Goal: Task Accomplishment & Management: Manage account settings

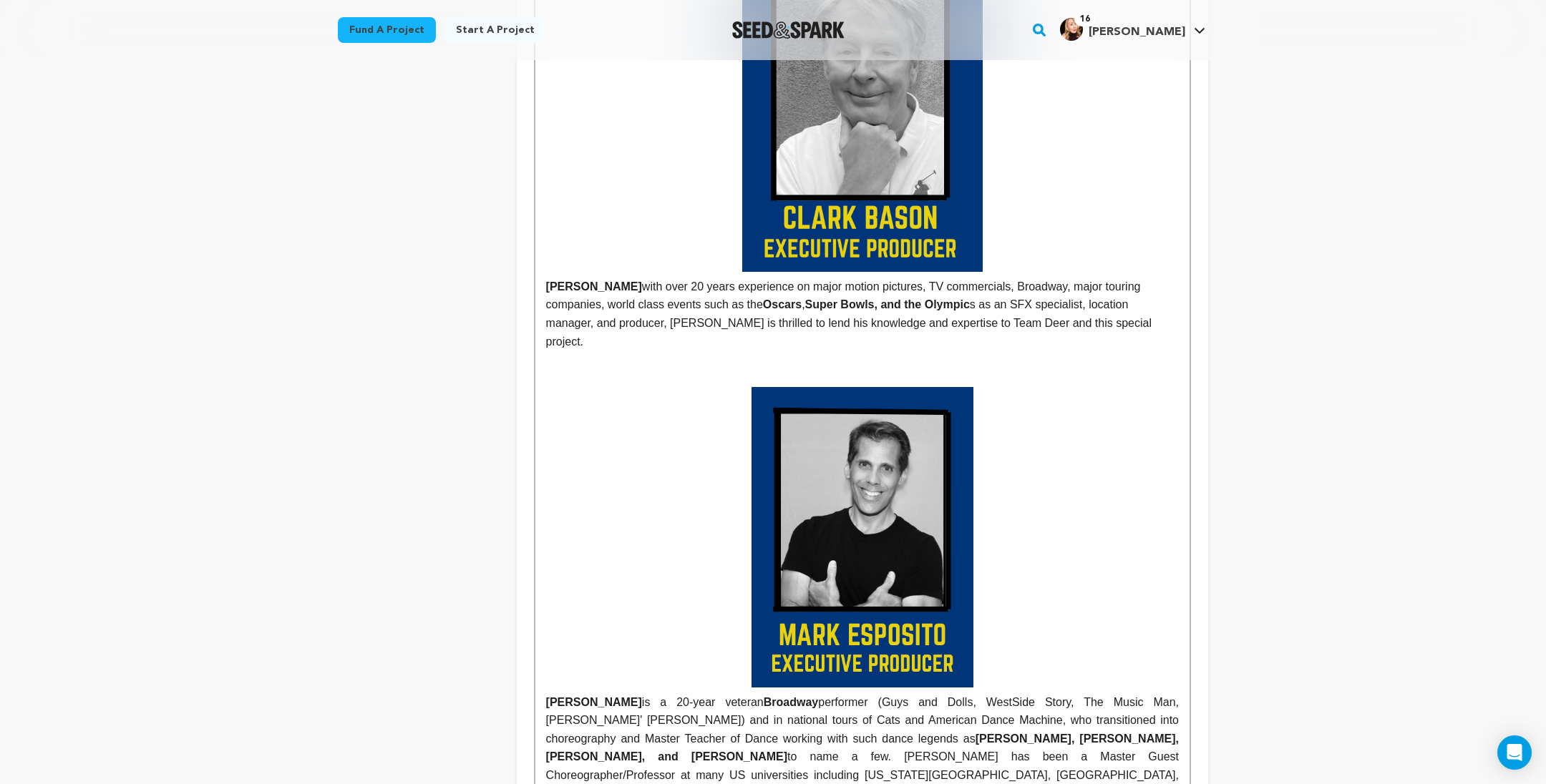
scroll to position [1326, 0]
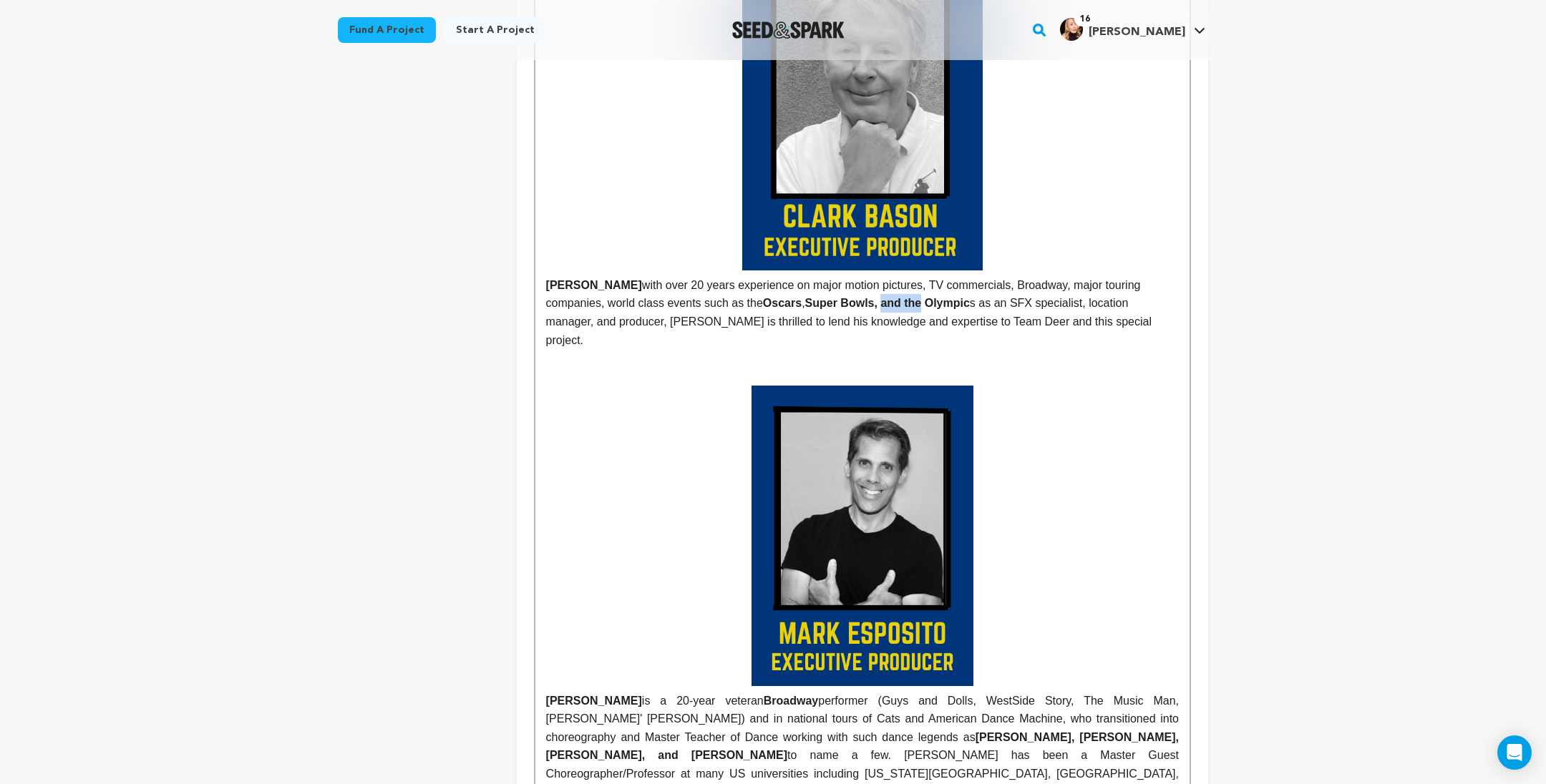
drag, startPoint x: 779, startPoint y: 418, endPoint x: 736, endPoint y: 418, distance: 43.0
click at [805, 309] on strong "Super Bowls, and the Olympic" at bounding box center [887, 303] width 165 height 12
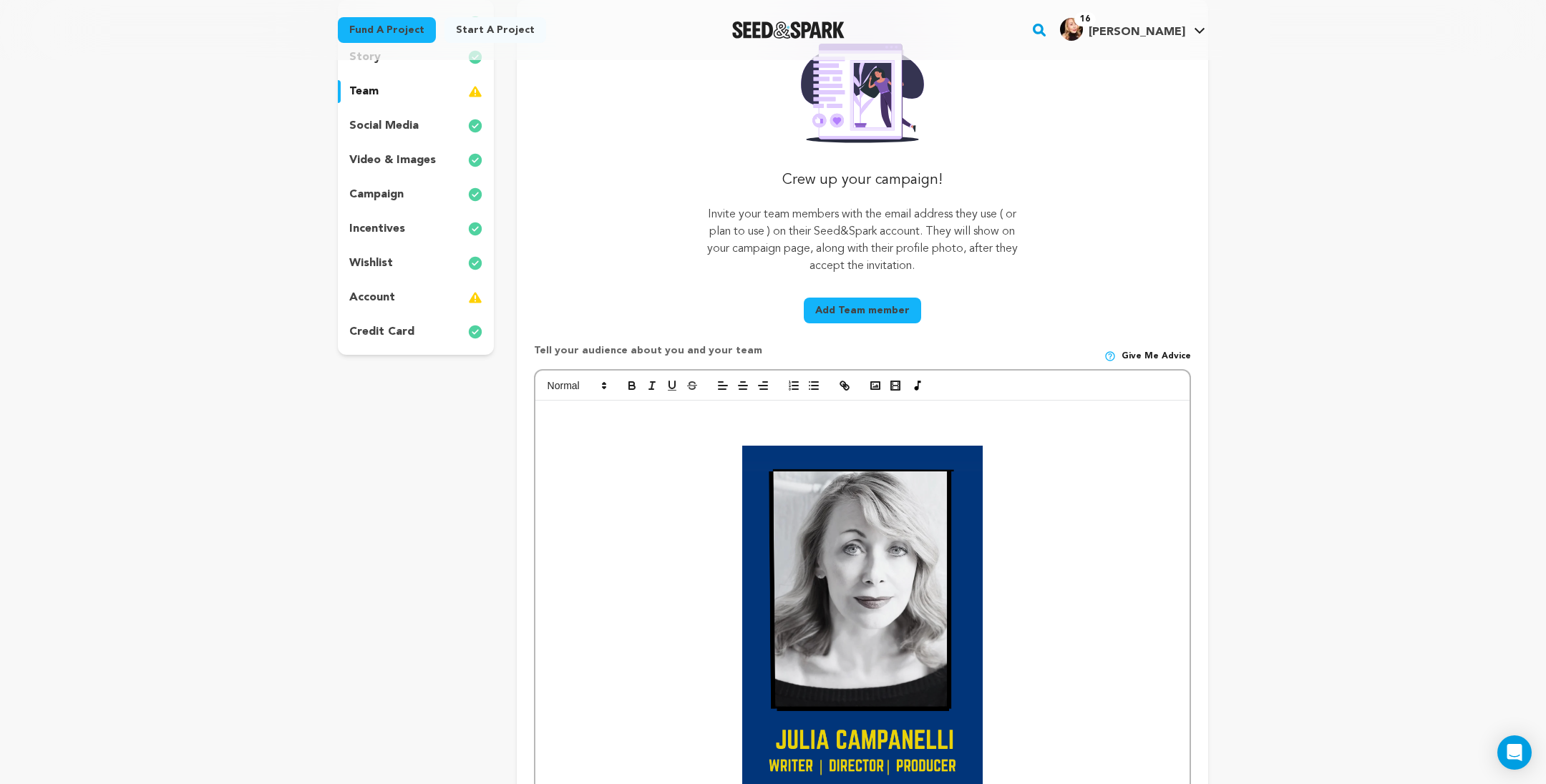
scroll to position [0, 0]
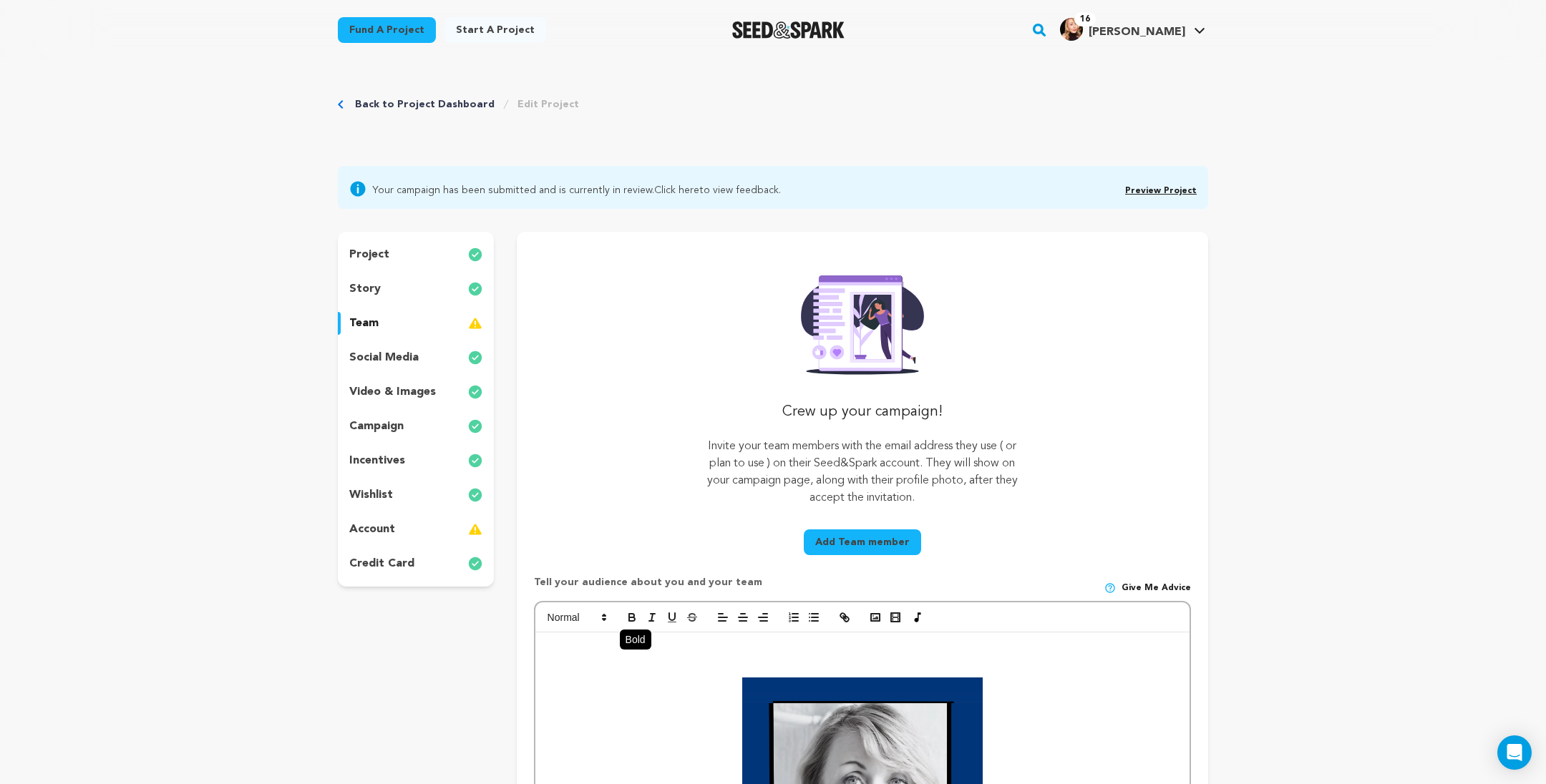
click at [626, 624] on icon "button" at bounding box center [631, 617] width 13 height 13
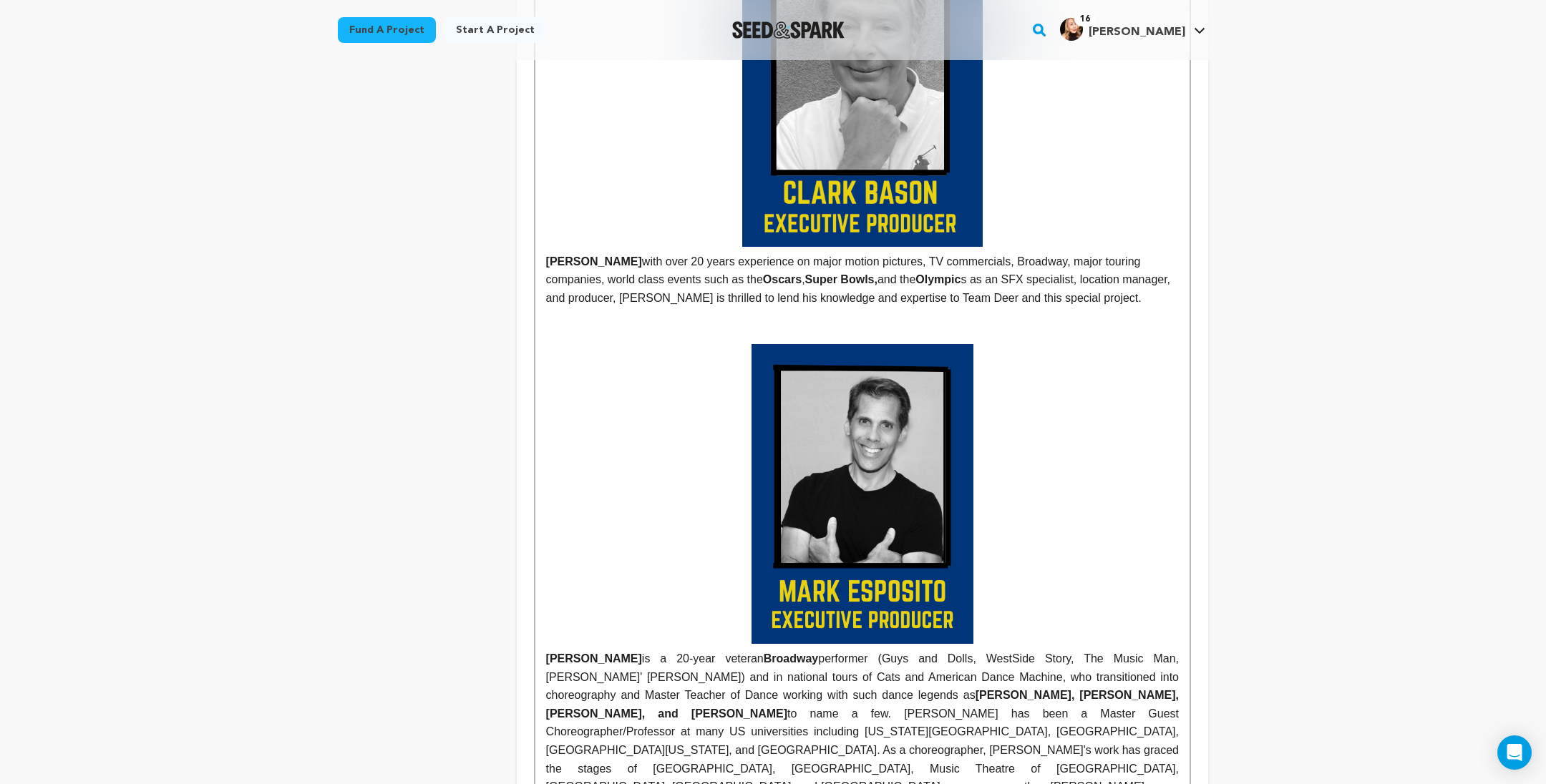
click at [601, 644] on p at bounding box center [863, 494] width 633 height 300
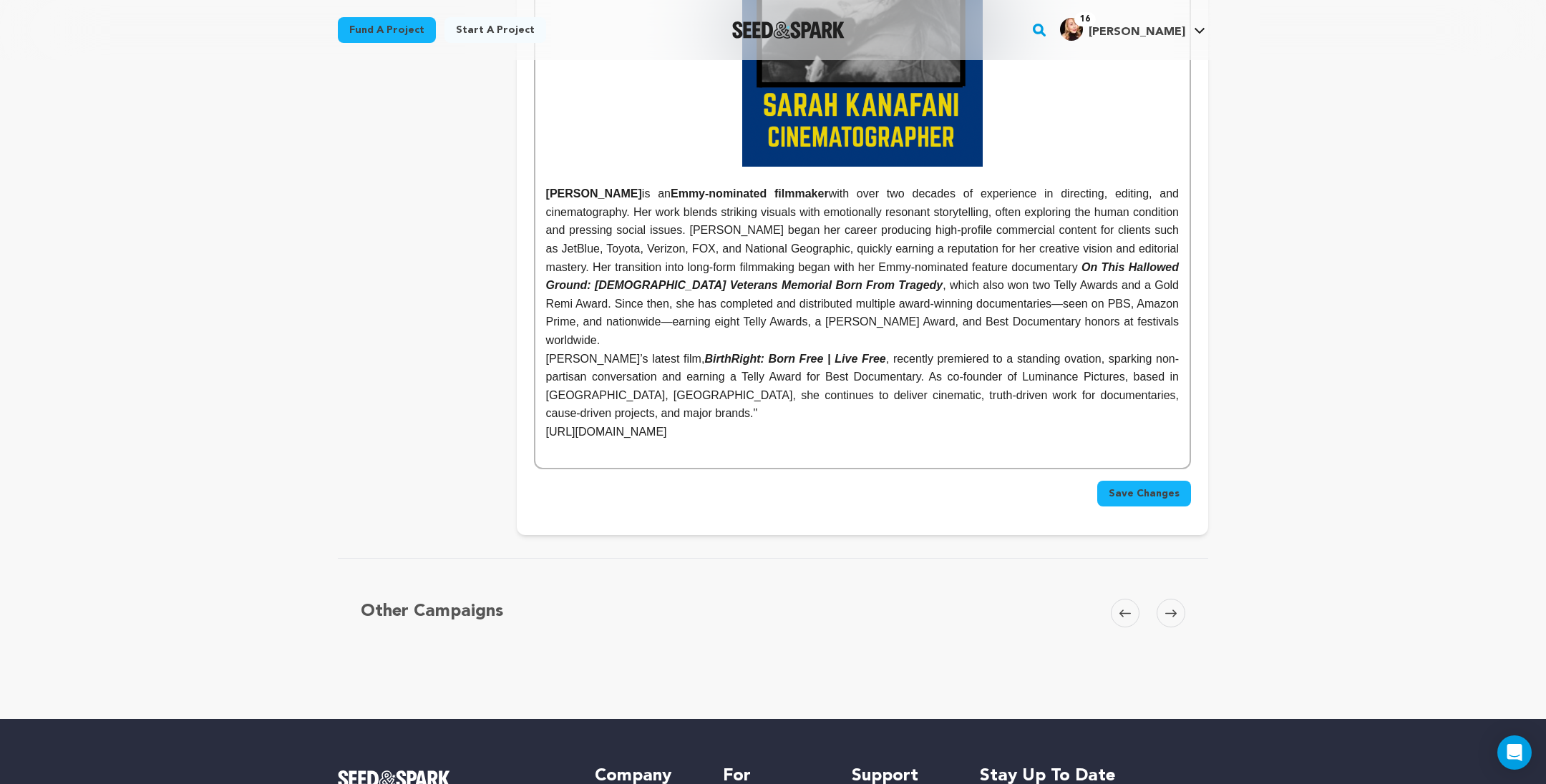
scroll to position [3269, 0]
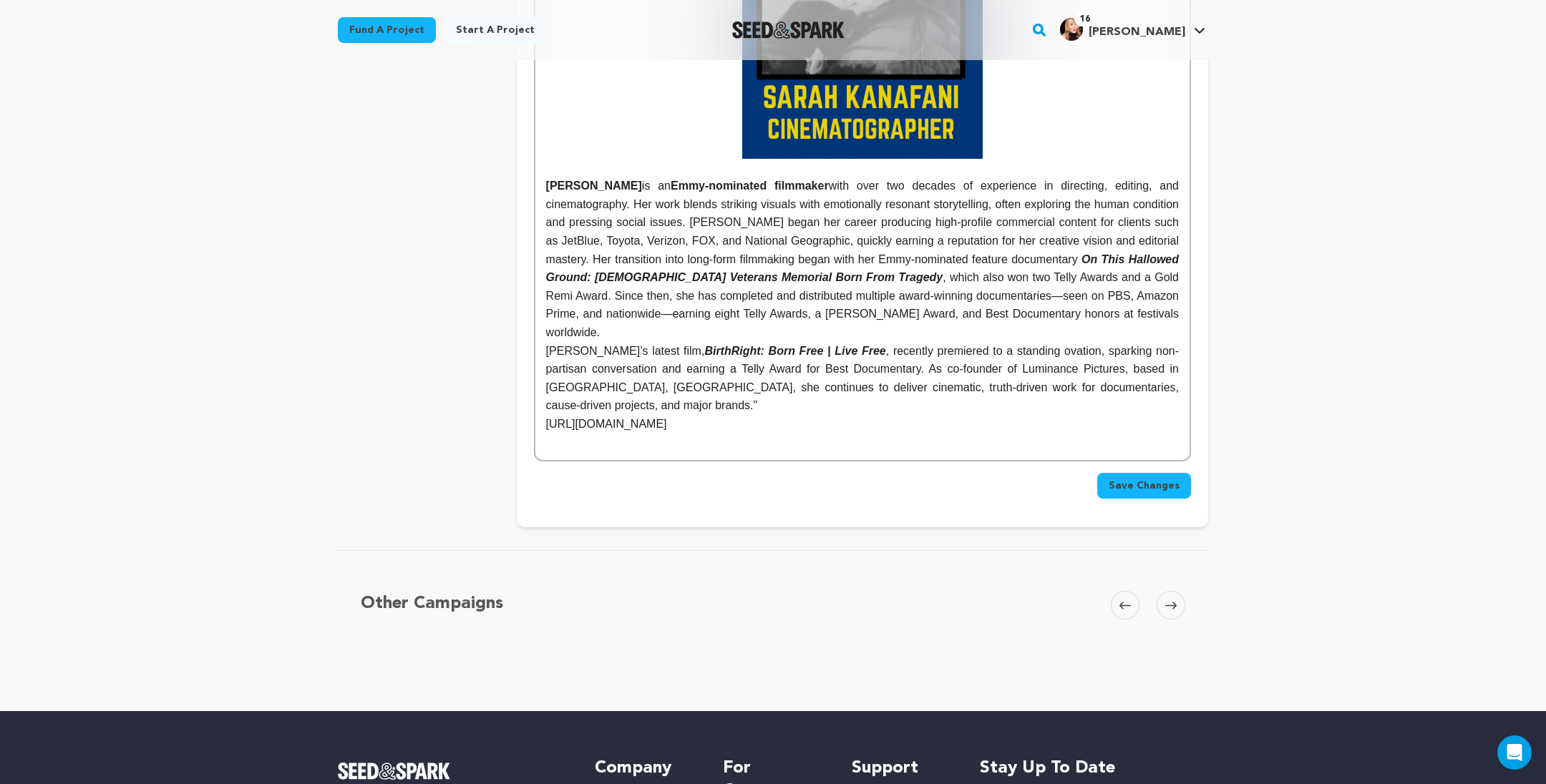
click at [1179, 493] on span "Save Changes" at bounding box center [1144, 485] width 71 height 14
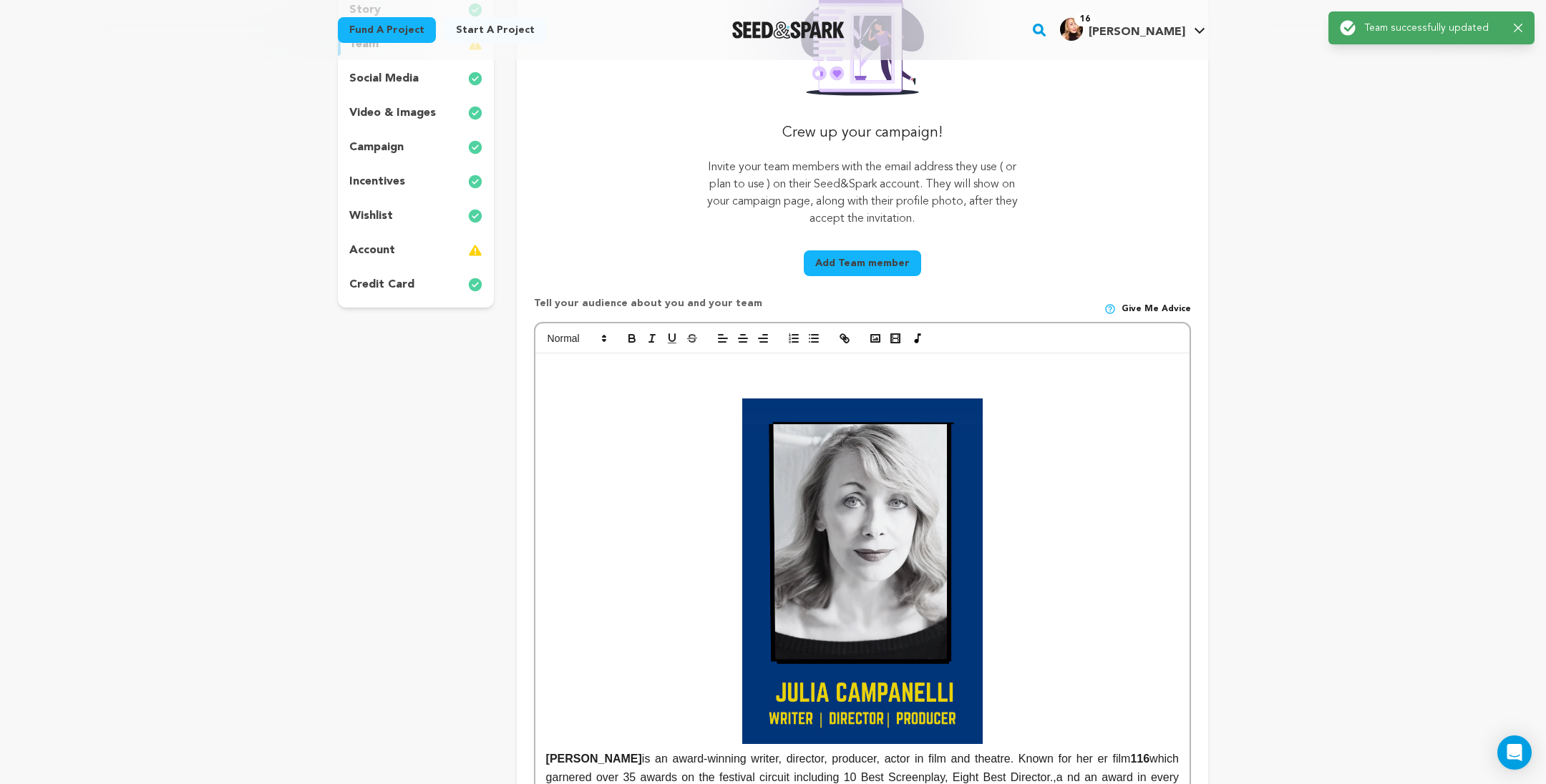
scroll to position [280, 0]
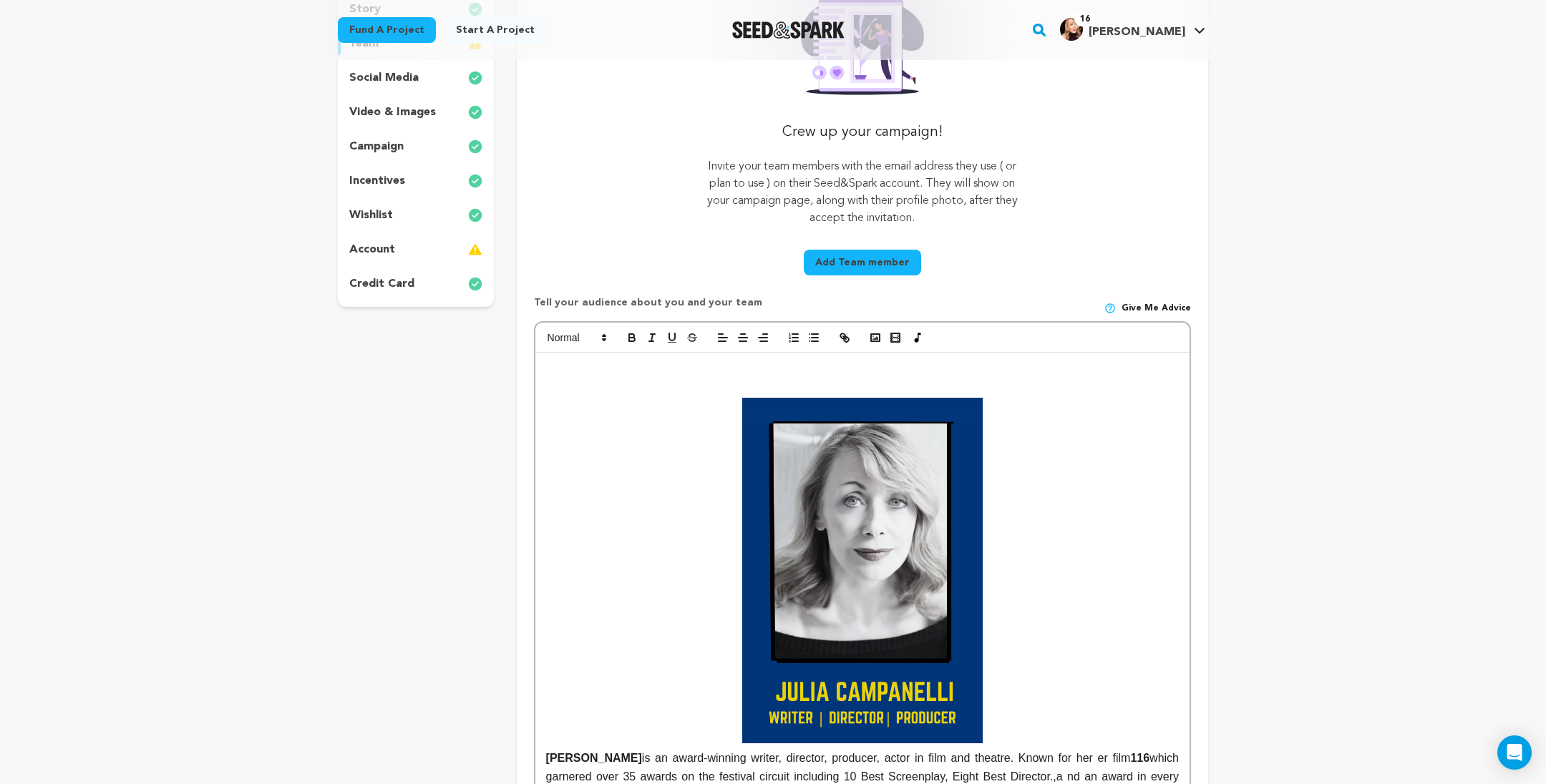
click at [904, 276] on button "Add Team member" at bounding box center [862, 262] width 117 height 26
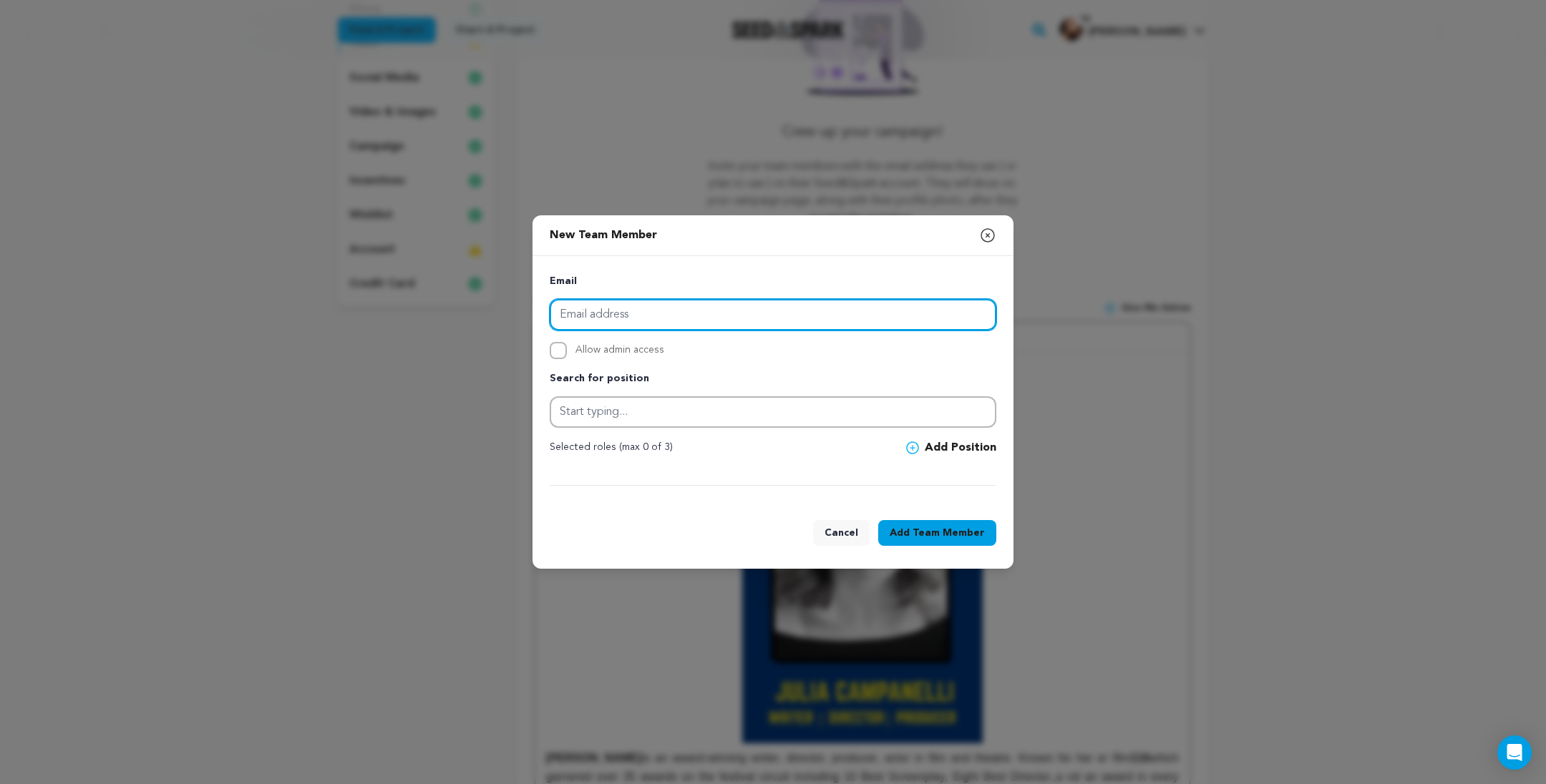
click at [605, 311] on input "email" at bounding box center [773, 315] width 447 height 31
drag, startPoint x: 560, startPoint y: 308, endPoint x: 512, endPoint y: 304, distance: 48.2
click at [550, 305] on input "mark" at bounding box center [773, 315] width 447 height 31
type input "mark"
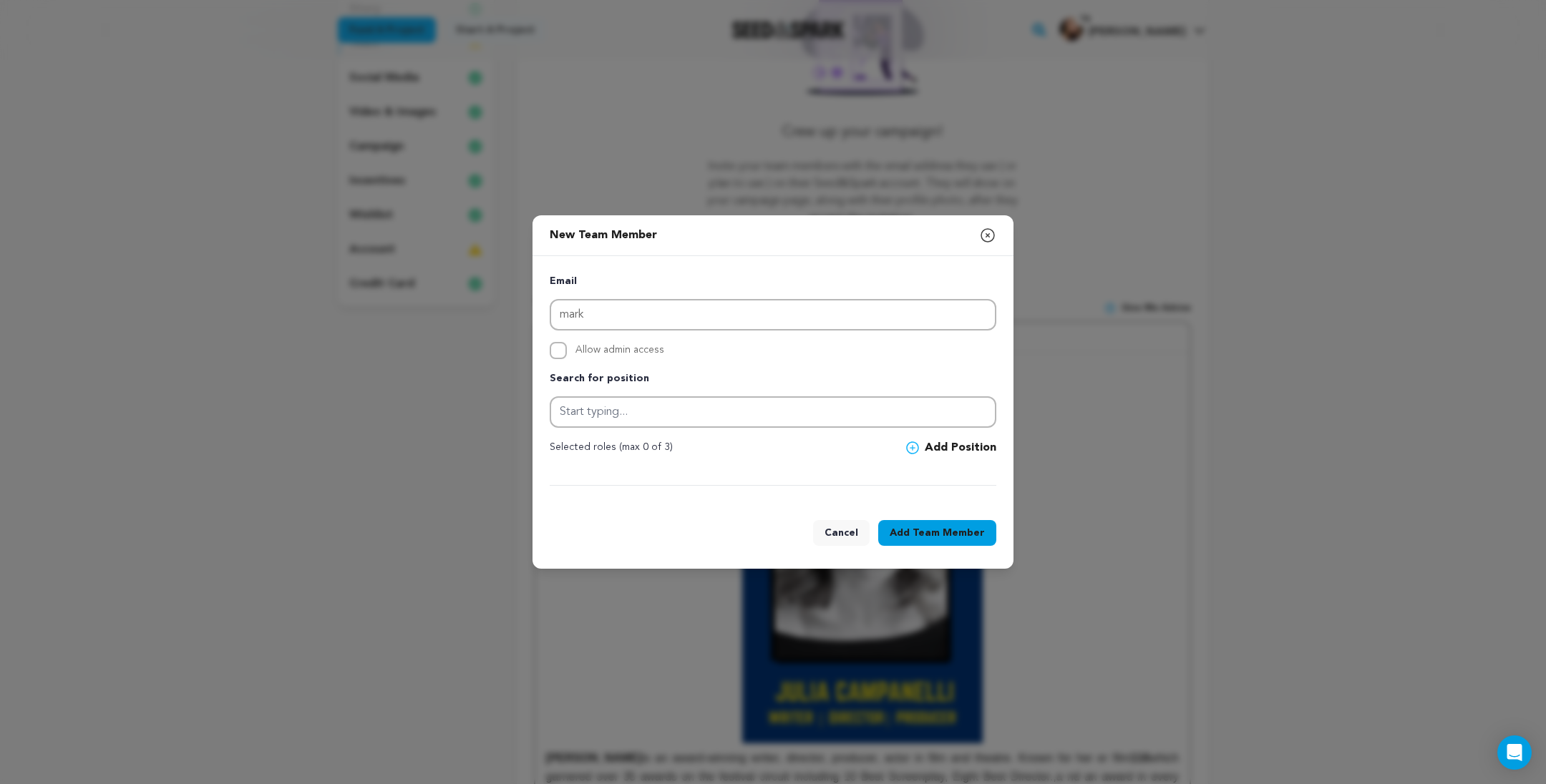
click at [996, 227] on icon "button" at bounding box center [987, 235] width 17 height 17
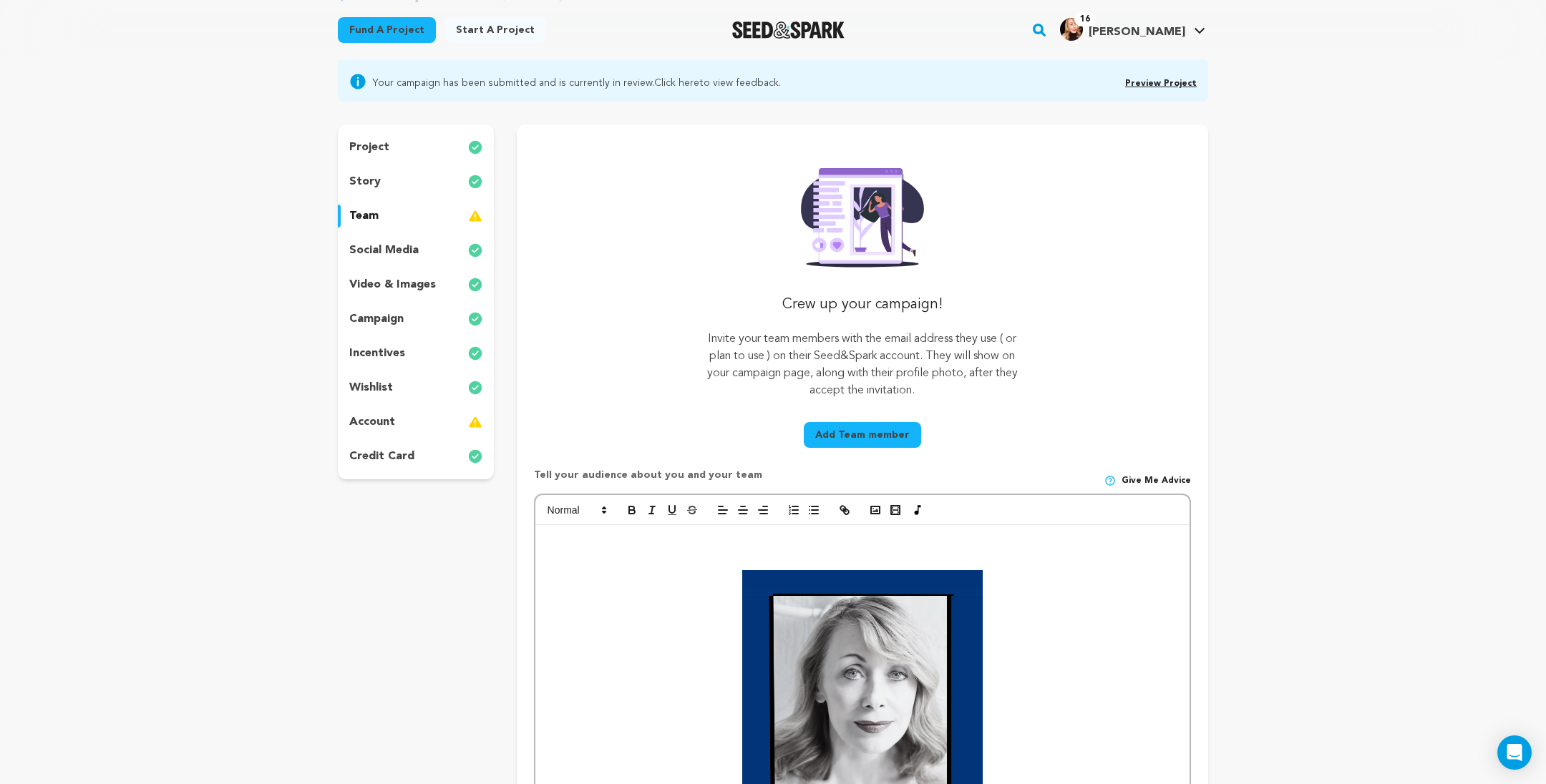
scroll to position [0, 0]
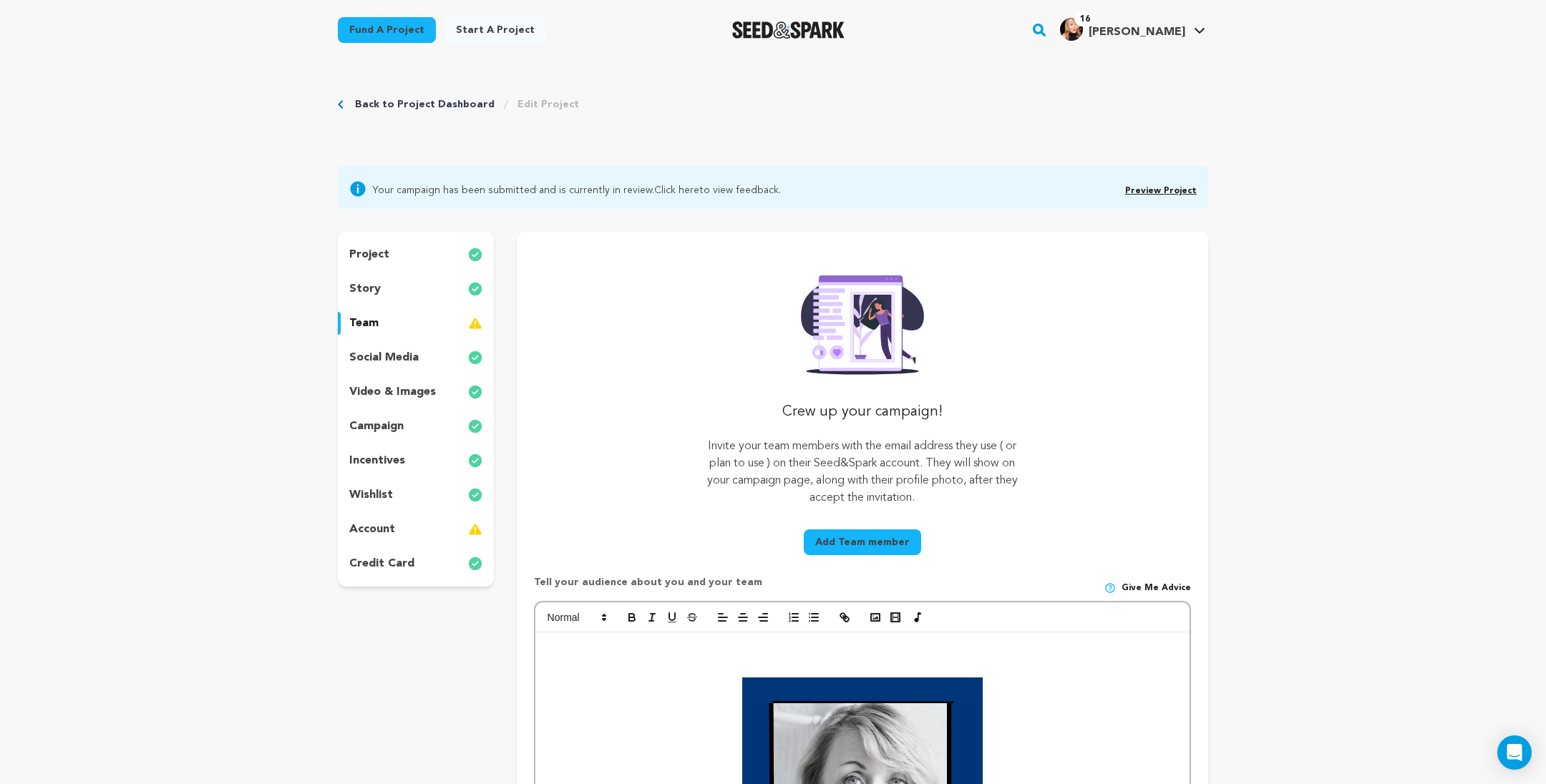
click at [468, 538] on img at bounding box center [475, 529] width 14 height 17
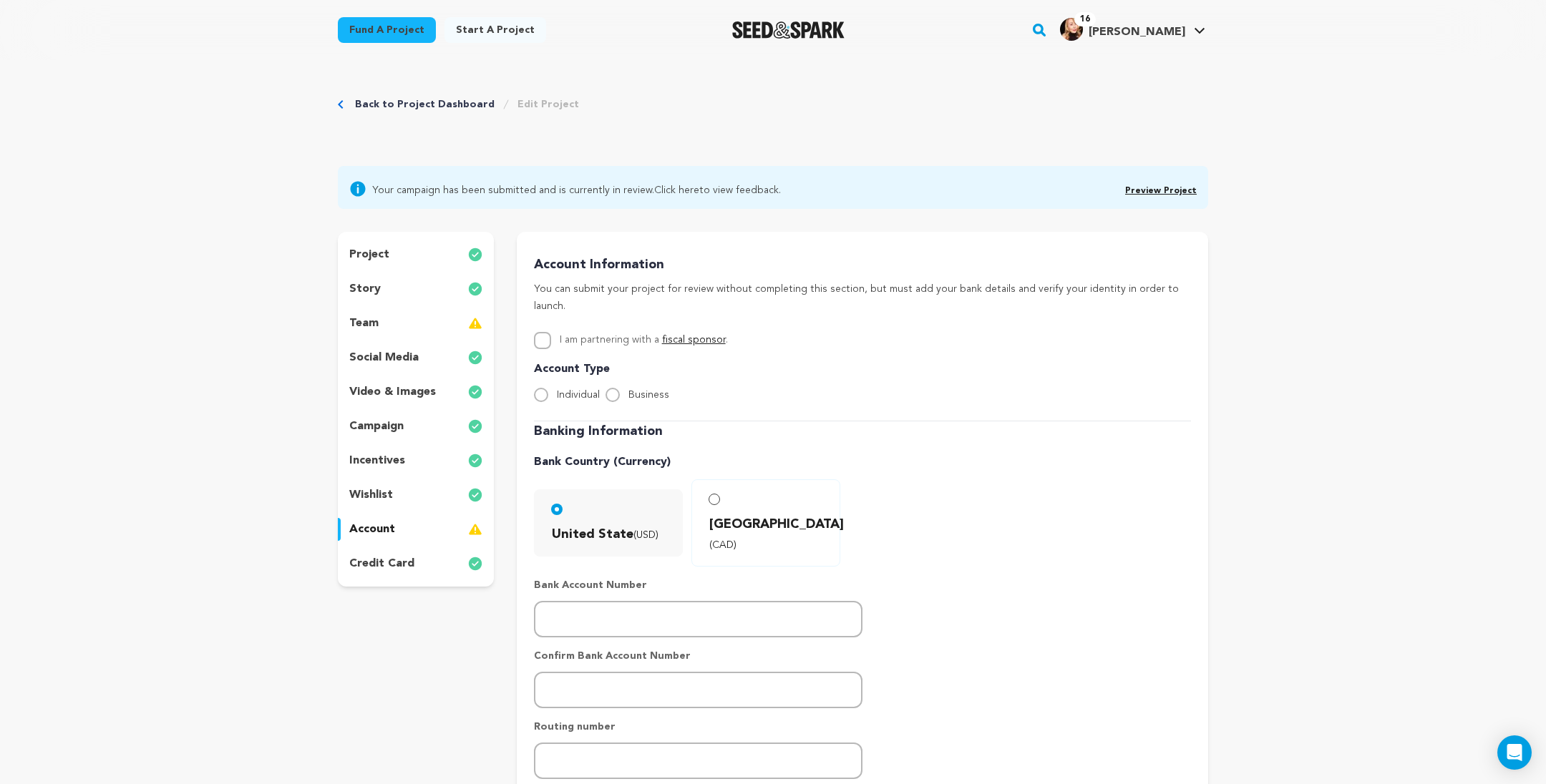
click at [468, 332] on img at bounding box center [475, 323] width 14 height 17
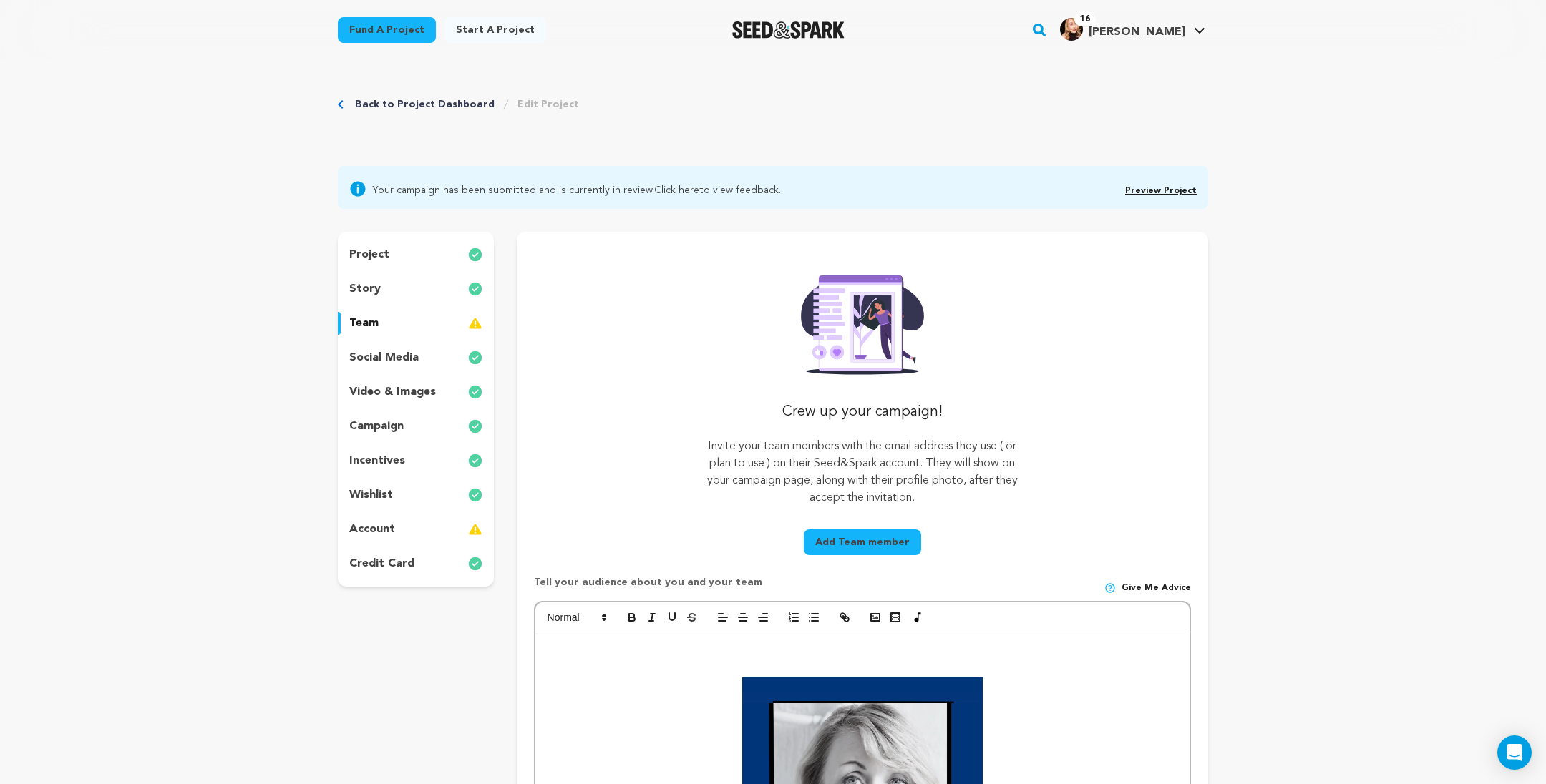
click at [385, 369] on div "social media" at bounding box center [416, 357] width 156 height 23
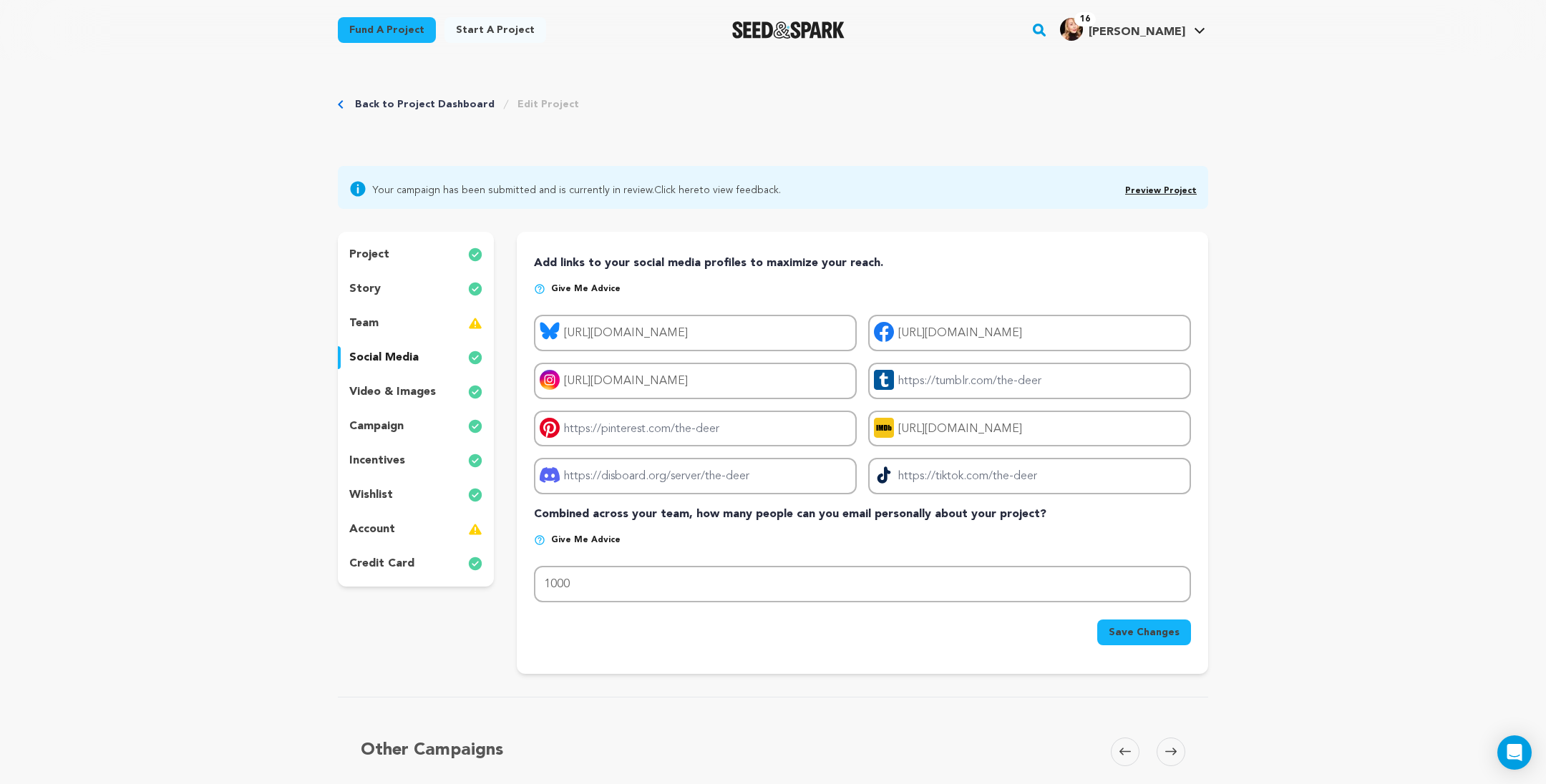
click at [468, 401] on images_icon at bounding box center [475, 392] width 14 height 17
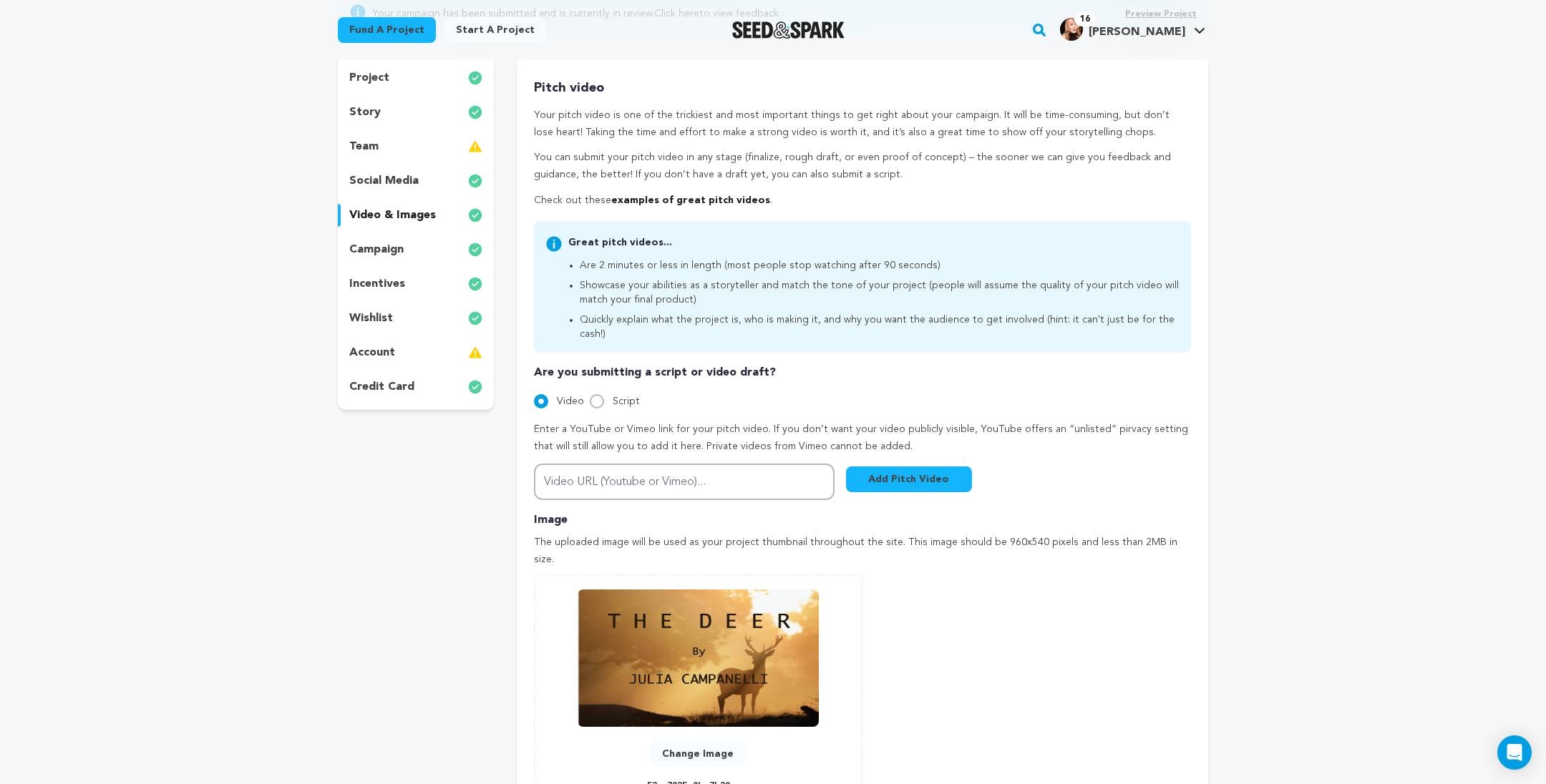
scroll to position [199, 0]
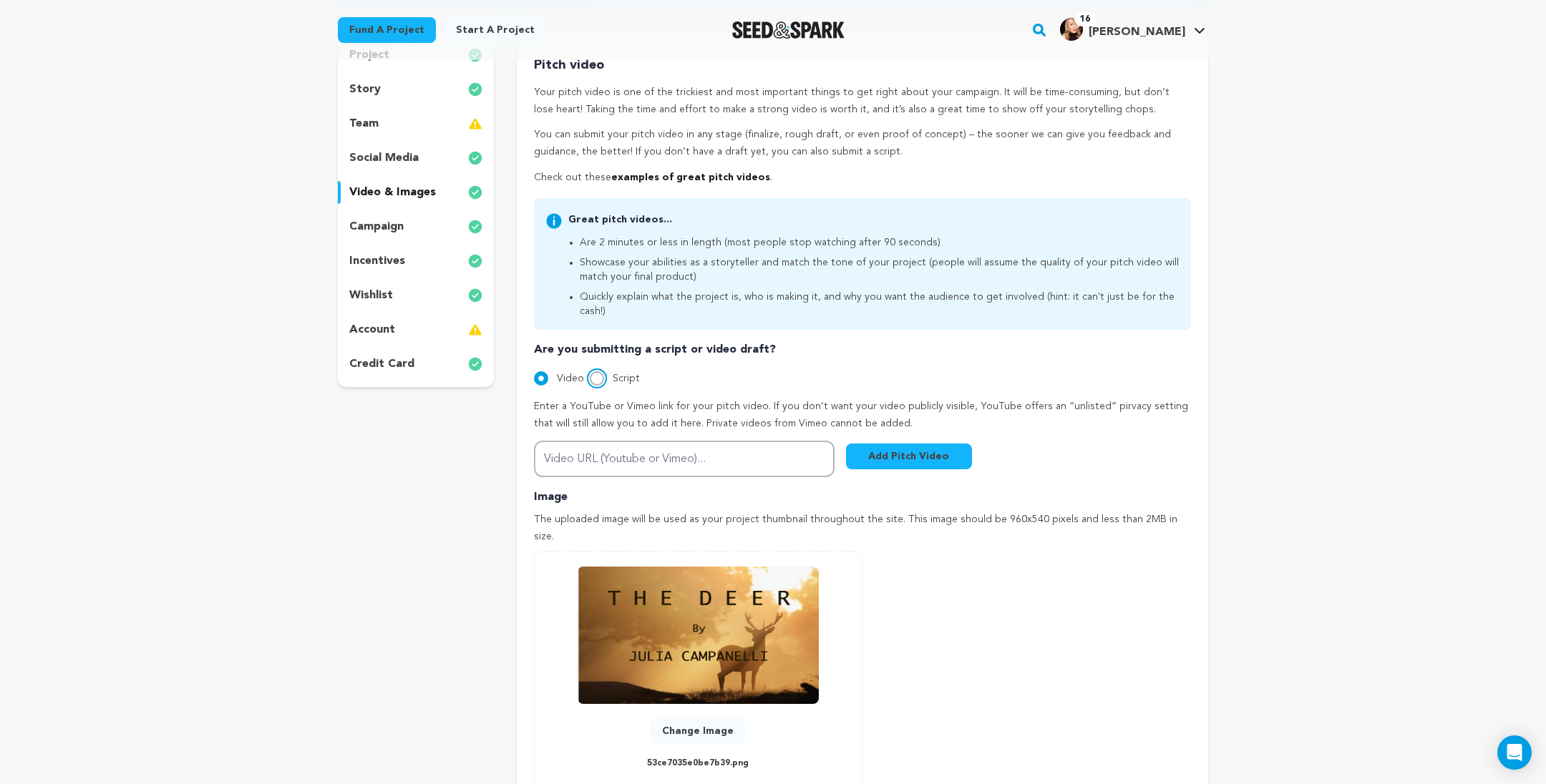
click at [590, 385] on input "Script" at bounding box center [597, 378] width 14 height 14
radio input "true"
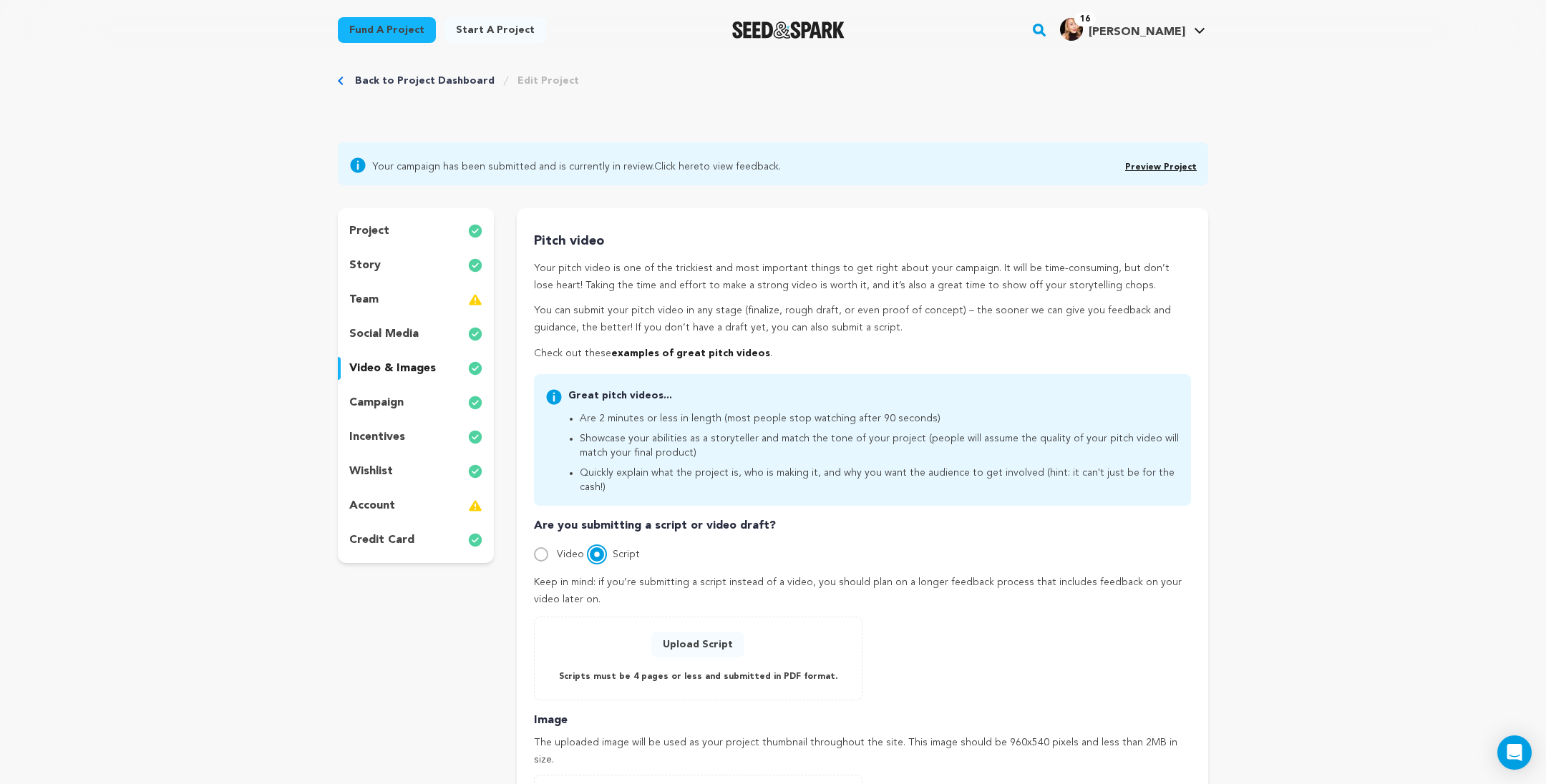
scroll to position [0, 0]
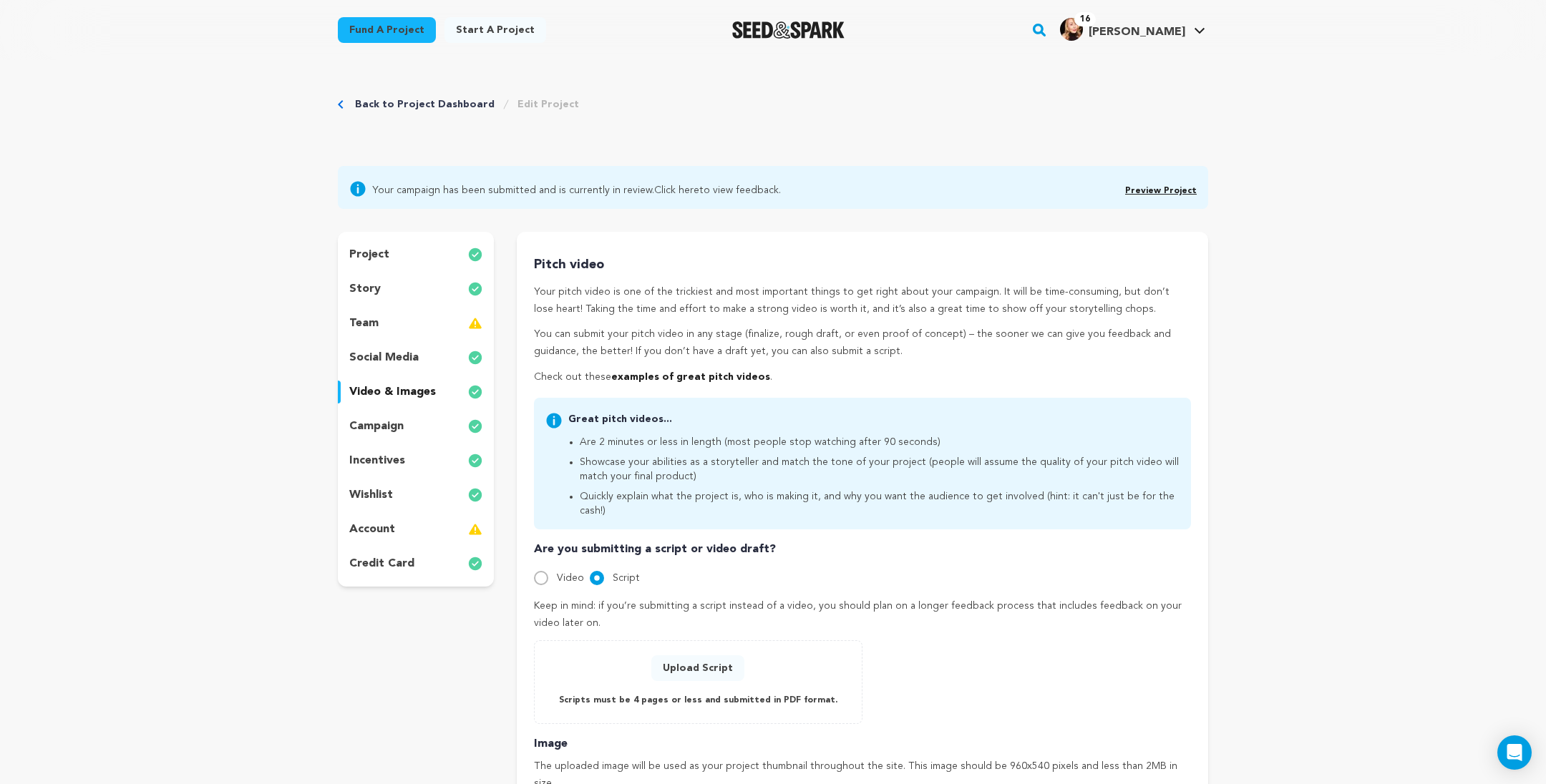
click at [666, 382] on link "examples of great pitch videos" at bounding box center [691, 377] width 159 height 10
click at [468, 332] on img at bounding box center [475, 323] width 14 height 17
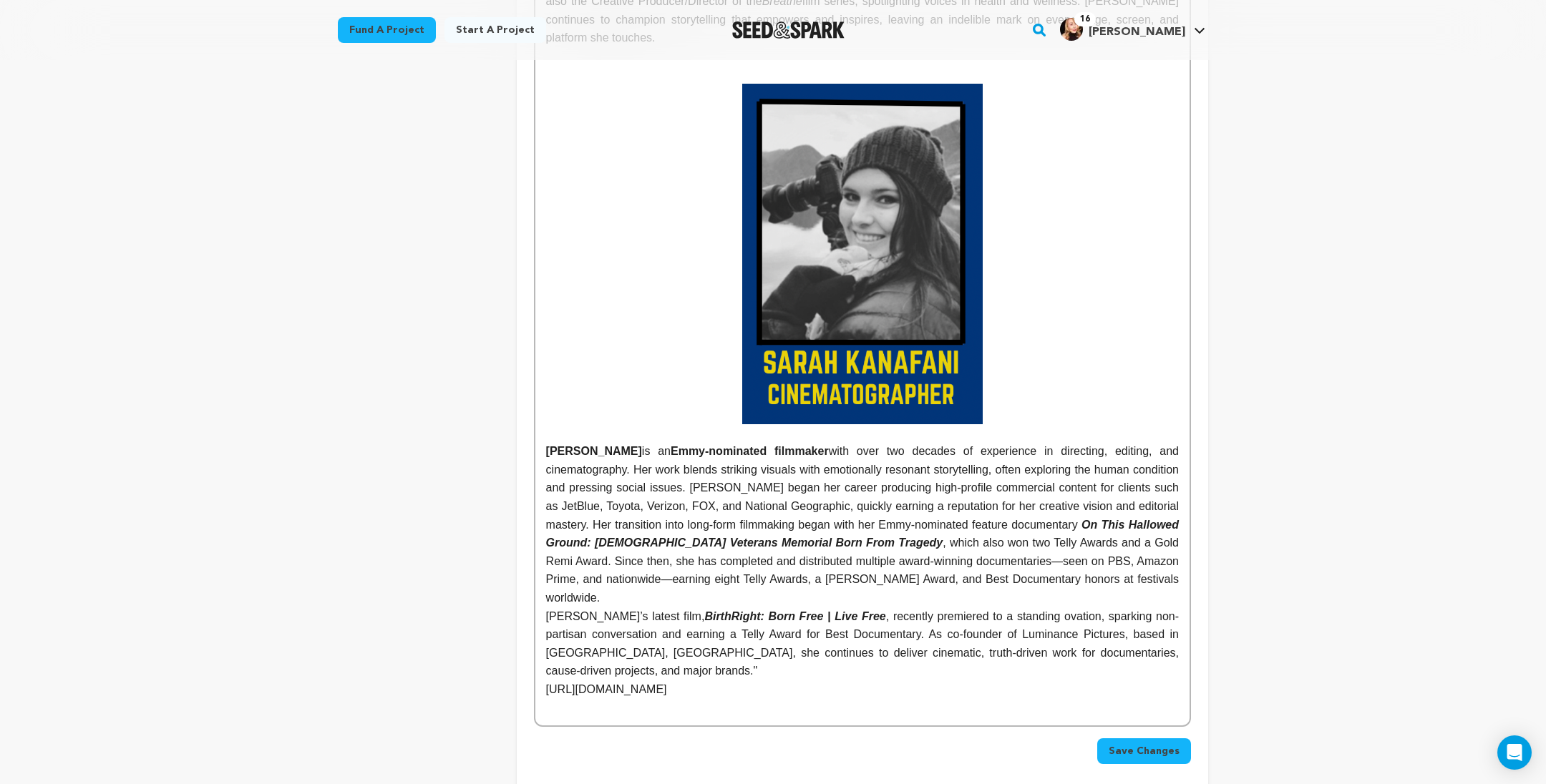
scroll to position [3000, 0]
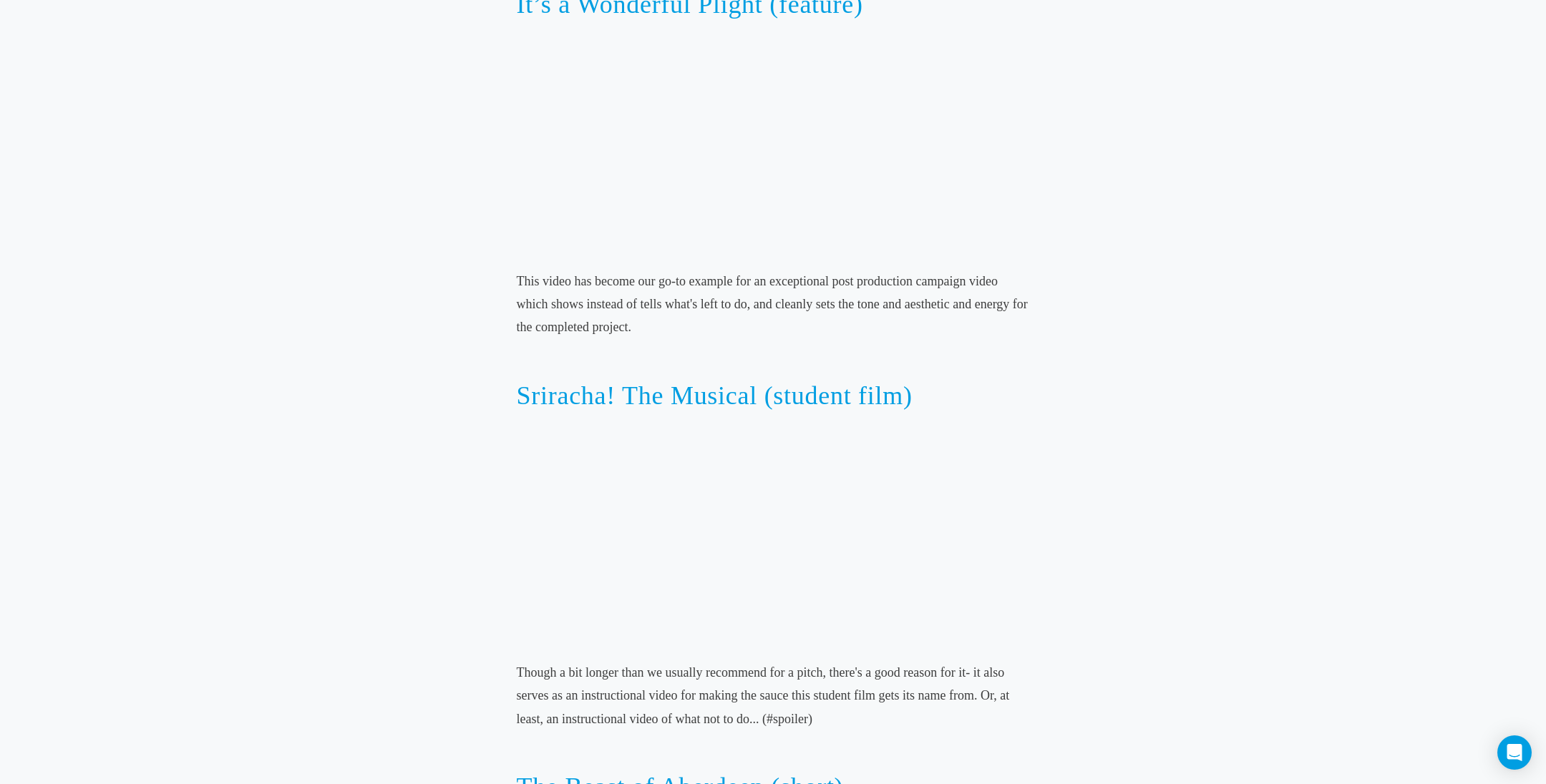
scroll to position [1235, 0]
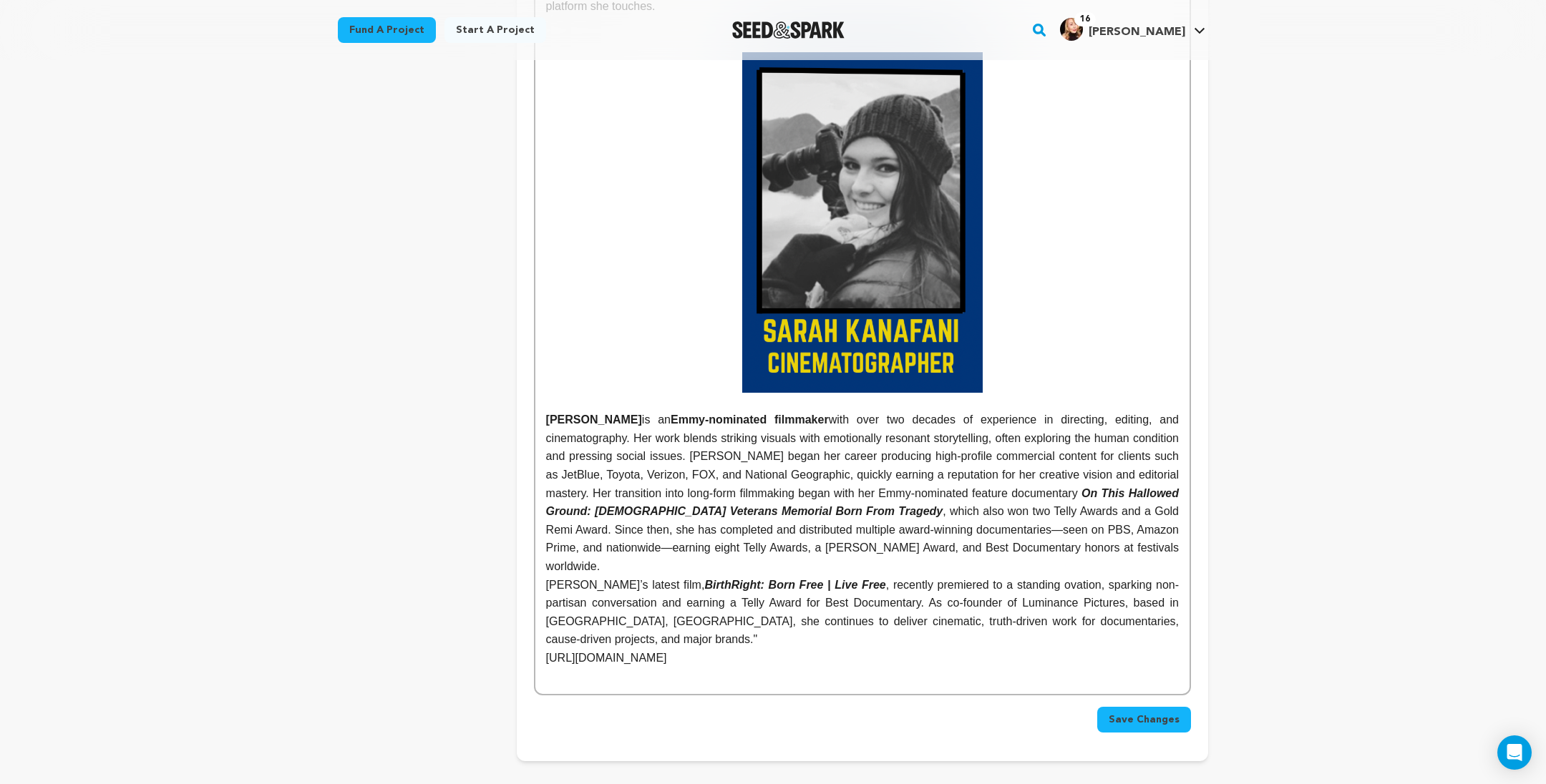
scroll to position [3040, 0]
